Goal: Information Seeking & Learning: Learn about a topic

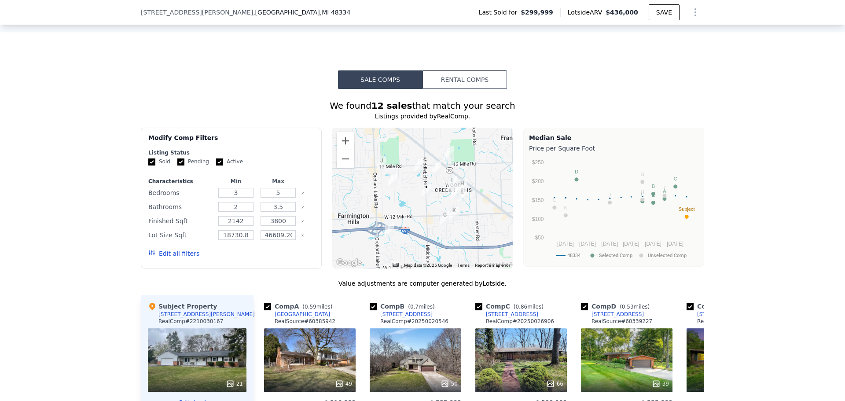
scroll to position [613, 0]
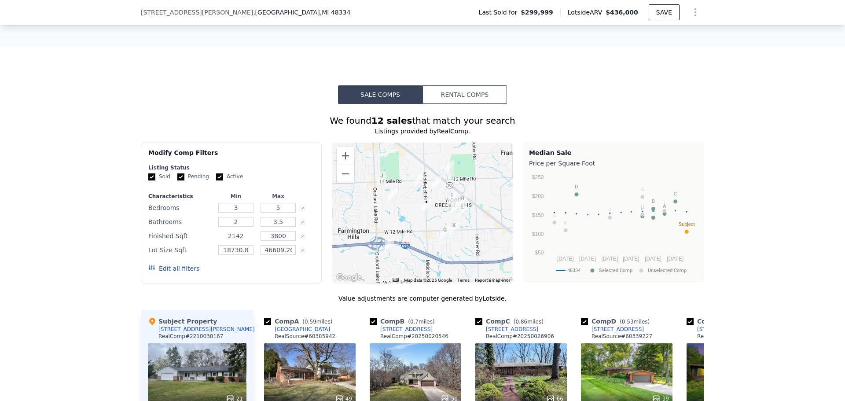
click at [243, 241] on input "2142" at bounding box center [235, 236] width 35 height 10
drag, startPoint x: 244, startPoint y: 243, endPoint x: 209, endPoint y: 245, distance: 34.8
click at [209, 242] on div "Finished Sqft 2142 3800" at bounding box center [231, 236] width 166 height 12
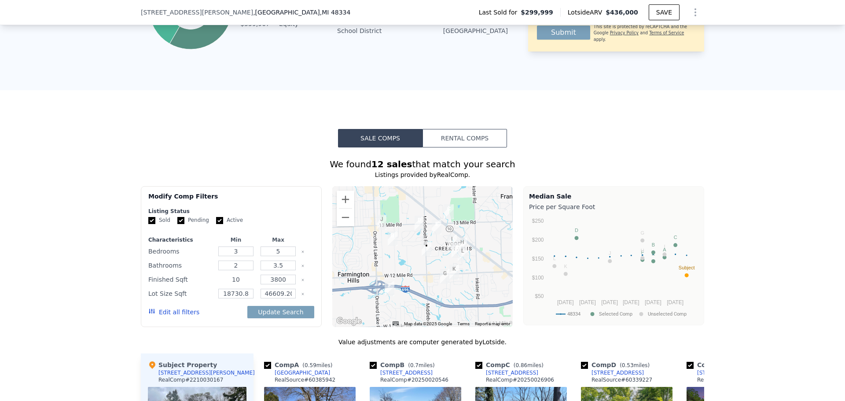
scroll to position [569, 0]
type input "10"
click at [276, 285] on input "3800" at bounding box center [277, 280] width 35 height 10
type input "1800"
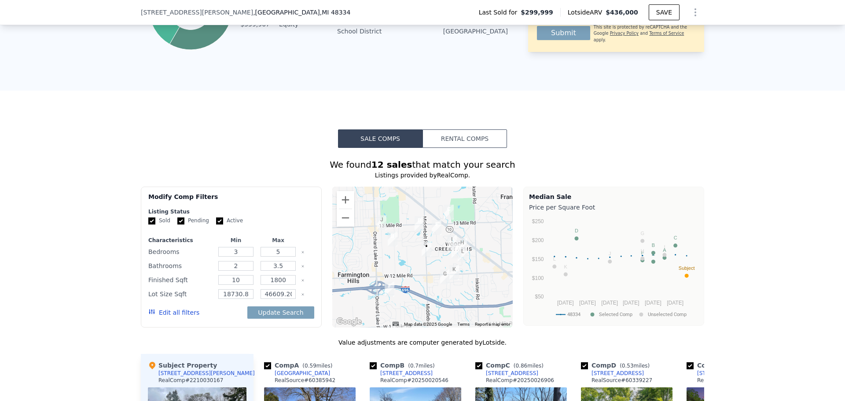
click at [64, 332] on div "We found 12 sales that match your search Listings provided by RealComp . Filter…" at bounding box center [422, 400] width 845 height 505
click at [293, 317] on button "Update Search" at bounding box center [280, 312] width 66 height 12
click at [244, 285] on input "10" at bounding box center [235, 280] width 35 height 10
type input "1000"
drag, startPoint x: 272, startPoint y: 321, endPoint x: 271, endPoint y: 316, distance: 4.9
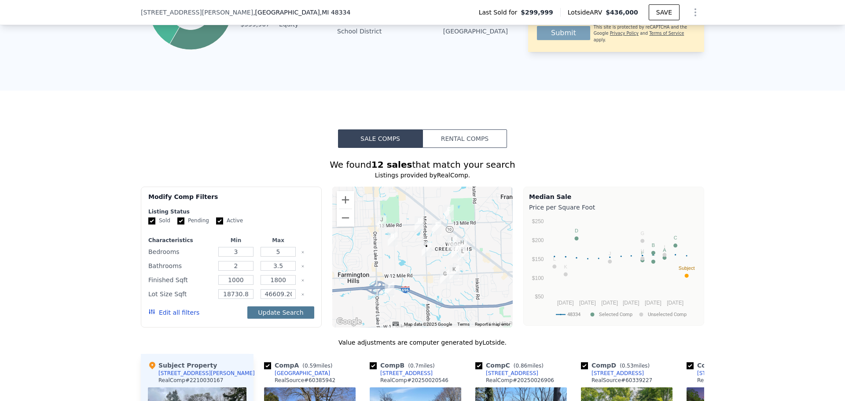
click at [271, 319] on button "Update Search" at bounding box center [280, 312] width 66 height 12
type input "18730"
click at [283, 299] on input "46609.200000000004" at bounding box center [277, 294] width 35 height 10
type input "46609"
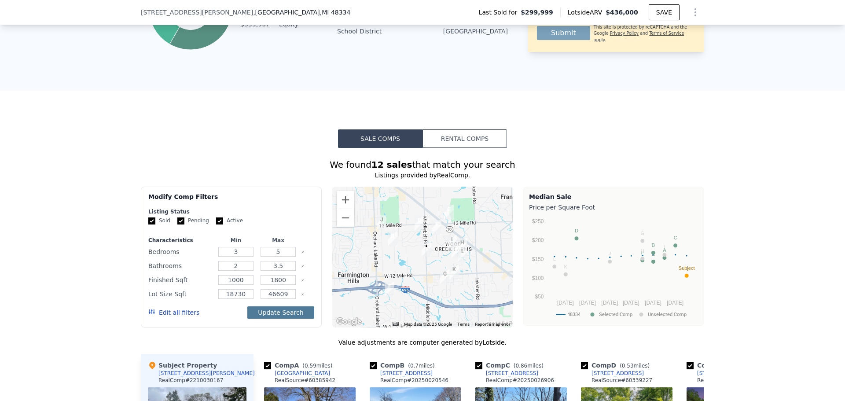
click at [278, 317] on button "Update Search" at bounding box center [280, 312] width 66 height 12
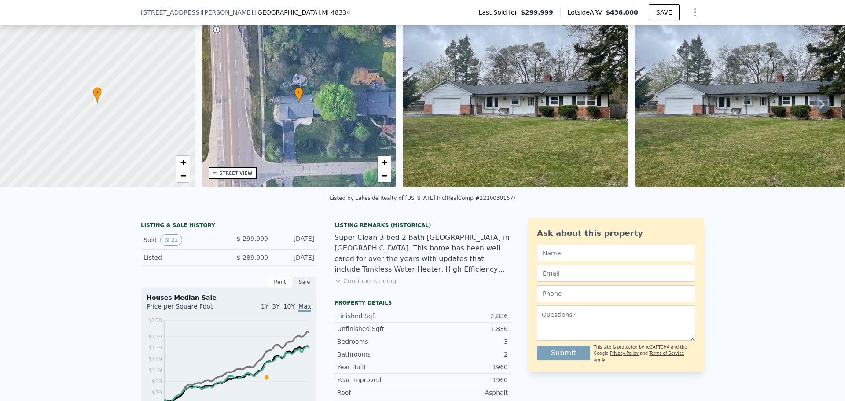
scroll to position [88, 0]
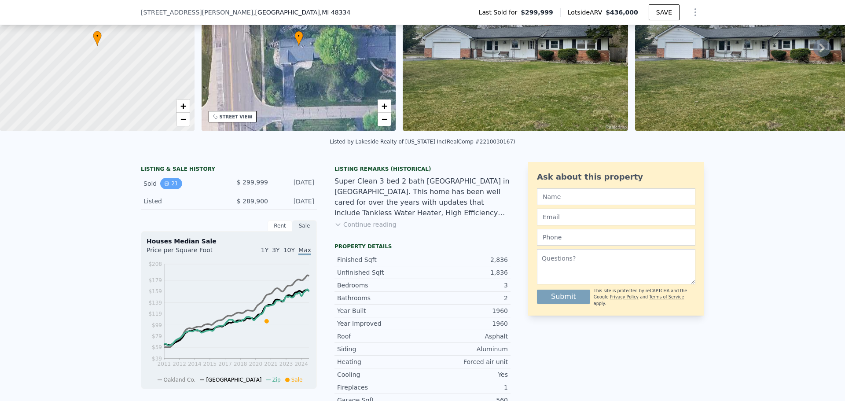
click at [168, 188] on button "21" at bounding box center [171, 183] width 22 height 11
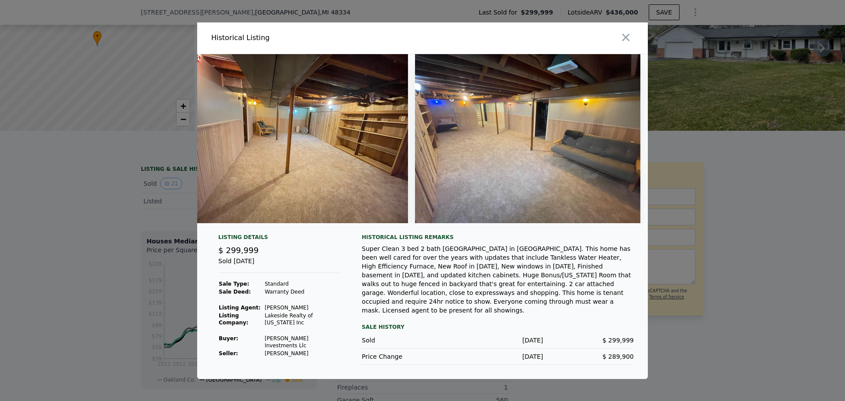
scroll to position [0, 3766]
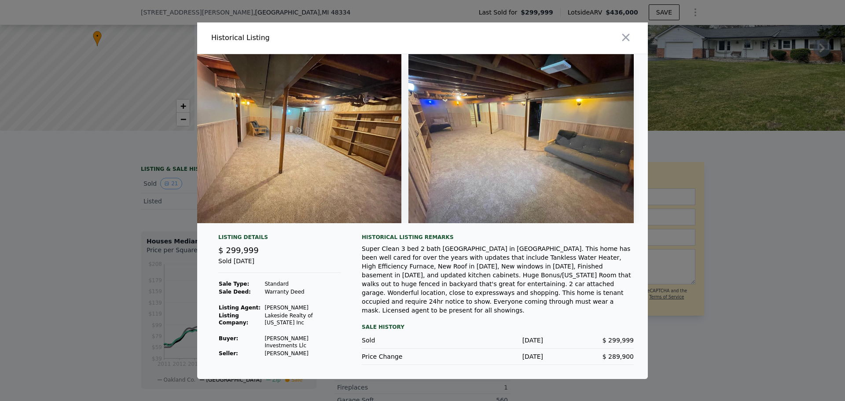
click at [538, 114] on img at bounding box center [520, 138] width 225 height 169
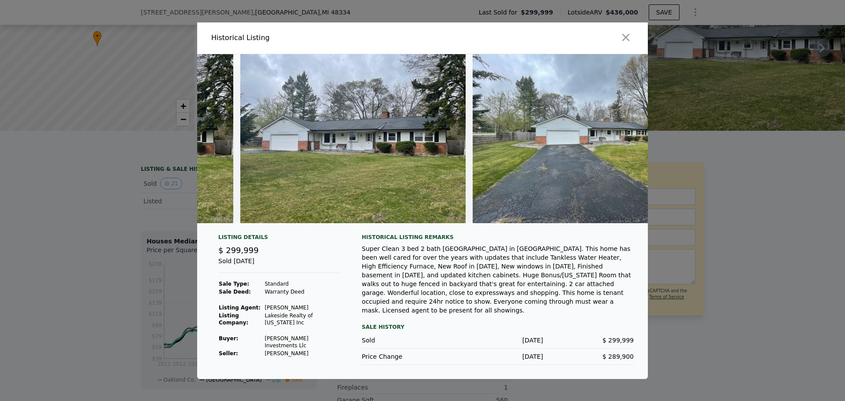
scroll to position [0, 0]
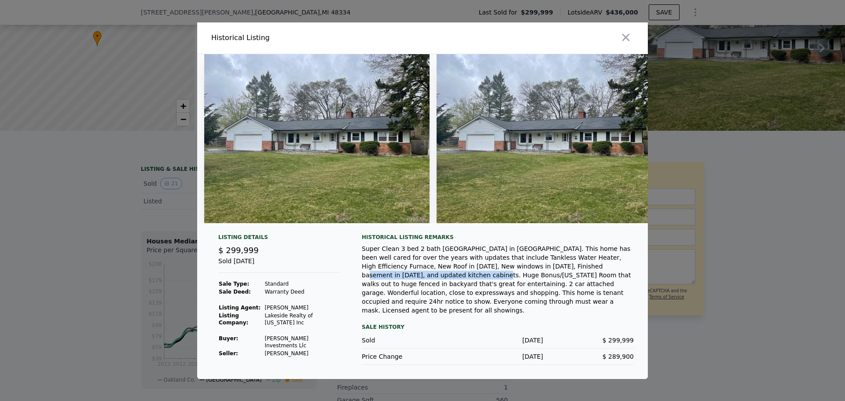
drag, startPoint x: 465, startPoint y: 277, endPoint x: 564, endPoint y: 281, distance: 98.6
click at [582, 275] on div "Super Clean 3 bed 2 bath [GEOGRAPHIC_DATA] in [GEOGRAPHIC_DATA]. This home has …" at bounding box center [498, 279] width 272 height 70
drag, startPoint x: 557, startPoint y: 289, endPoint x: 540, endPoint y: 287, distance: 16.4
click at [547, 287] on div "Super Clean 3 bed 2 bath [GEOGRAPHIC_DATA] in [GEOGRAPHIC_DATA]. This home has …" at bounding box center [498, 279] width 272 height 70
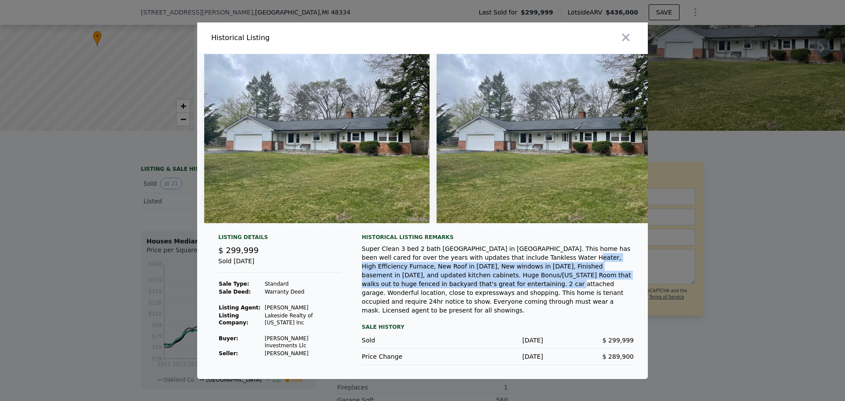
drag, startPoint x: 505, startPoint y: 268, endPoint x: 602, endPoint y: 288, distance: 99.6
click at [602, 288] on div "Super Clean 3 bed 2 bath [GEOGRAPHIC_DATA] in [GEOGRAPHIC_DATA]. This home has …" at bounding box center [498, 279] width 272 height 70
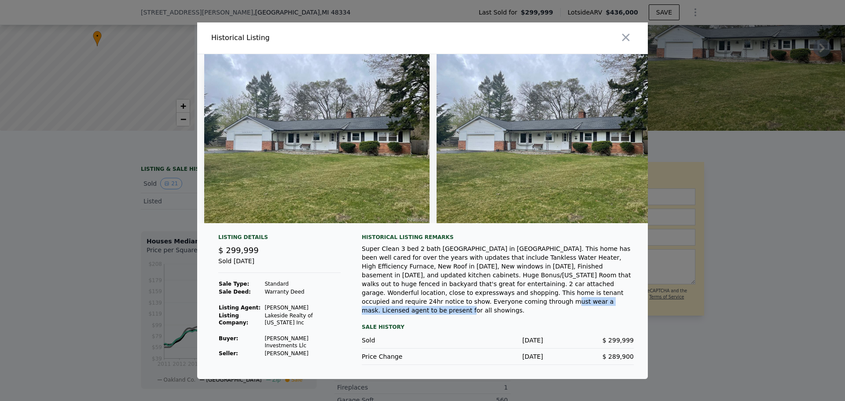
drag, startPoint x: 494, startPoint y: 304, endPoint x: 623, endPoint y: 305, distance: 128.9
click at [623, 305] on div "Super Clean 3 bed 2 bath [GEOGRAPHIC_DATA] in [GEOGRAPHIC_DATA]. This home has …" at bounding box center [498, 279] width 272 height 70
drag, startPoint x: 425, startPoint y: 312, endPoint x: 292, endPoint y: 323, distance: 134.2
click at [425, 312] on div "Historical Listing remarks Super Clean 3 bed 2 bath [GEOGRAPHIC_DATA] in [GEOGR…" at bounding box center [498, 299] width 272 height 131
drag, startPoint x: 626, startPoint y: 41, endPoint x: 101, endPoint y: 254, distance: 566.8
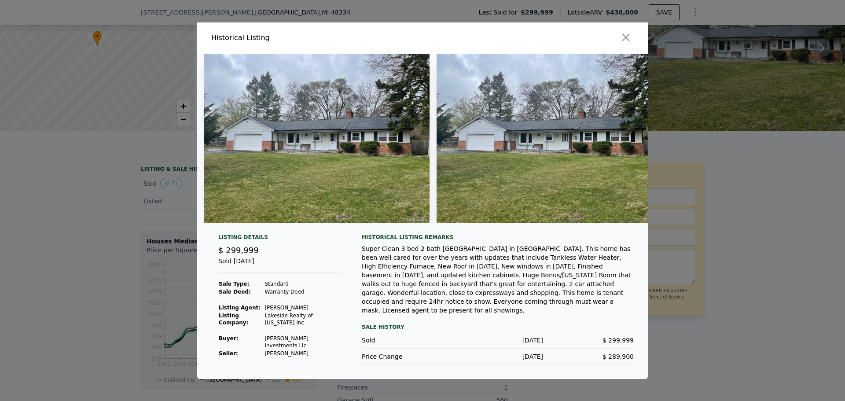
click at [625, 41] on icon "button" at bounding box center [625, 37] width 12 height 12
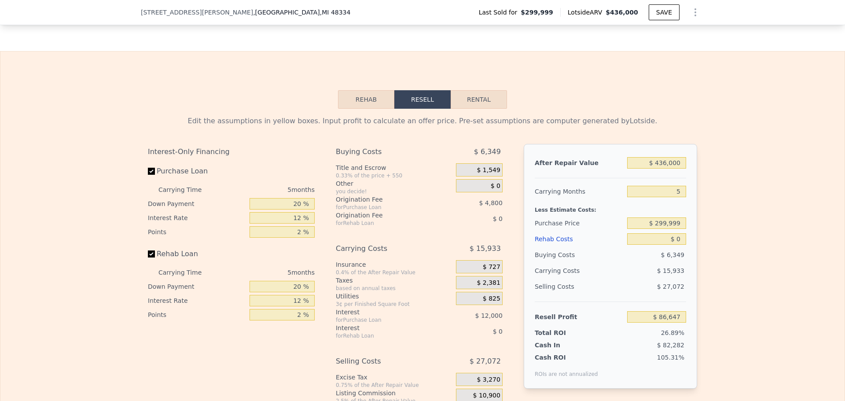
scroll to position [1320, 0]
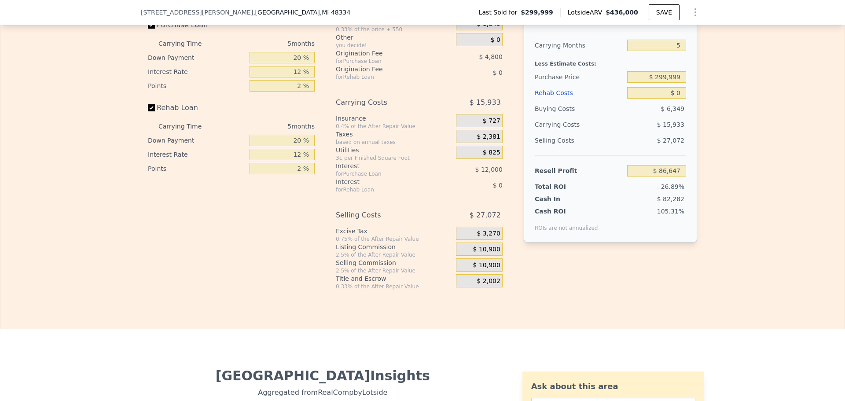
type input "2142"
type input "3800"
type input "18730.8"
type input "46609.200000000004"
